Goal: Obtain resource: Obtain resource

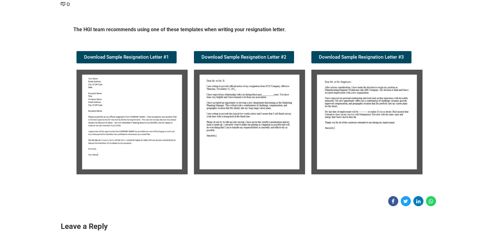
scroll to position [95, 0]
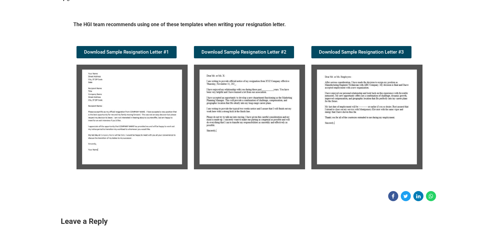
click at [110, 101] on img at bounding box center [132, 117] width 111 height 105
click at [101, 109] on img at bounding box center [132, 117] width 111 height 105
click at [143, 121] on img at bounding box center [132, 117] width 111 height 105
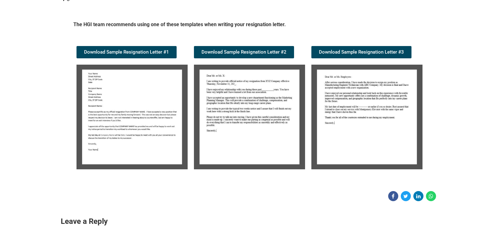
click at [143, 121] on img at bounding box center [132, 117] width 111 height 105
click at [243, 131] on img at bounding box center [249, 117] width 111 height 105
click at [244, 131] on img at bounding box center [249, 117] width 111 height 105
click at [130, 97] on img at bounding box center [132, 117] width 111 height 105
